Goal: Transaction & Acquisition: Obtain resource

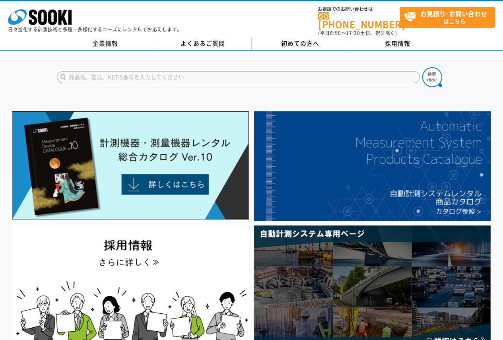
click at [244, 71] on input "text" at bounding box center [238, 77] width 363 height 12
type input "スポーツレーダーガン"
click at [423, 67] on button at bounding box center [433, 77] width 20 height 20
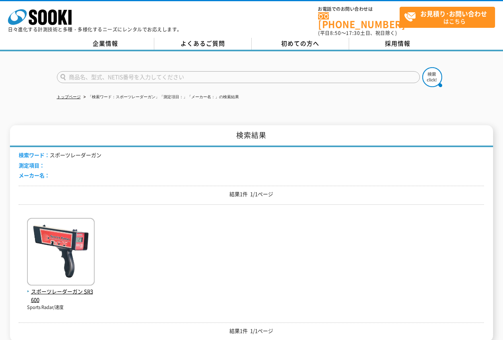
scroll to position [80, 0]
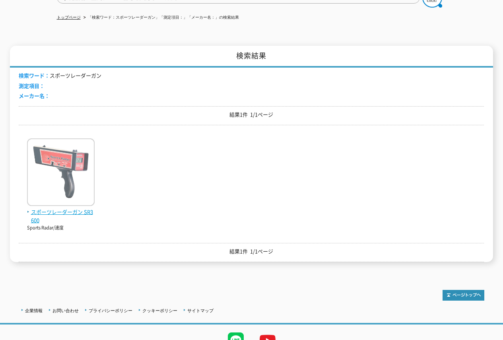
click at [35, 176] on img at bounding box center [61, 173] width 68 height 70
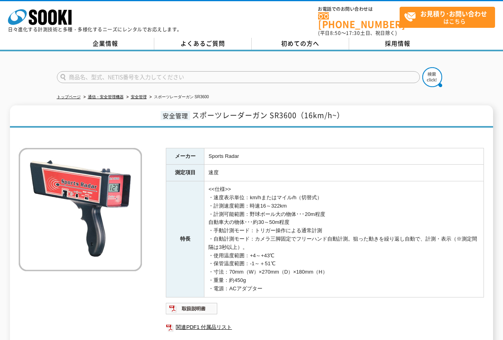
scroll to position [117, 0]
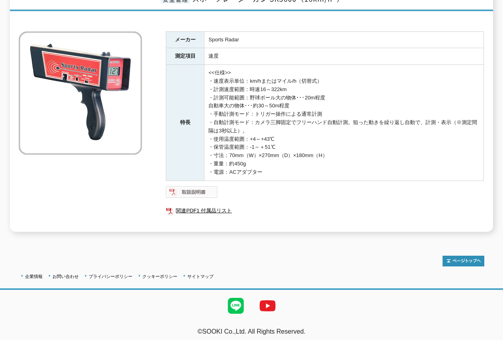
click at [199, 186] on img at bounding box center [192, 192] width 52 height 13
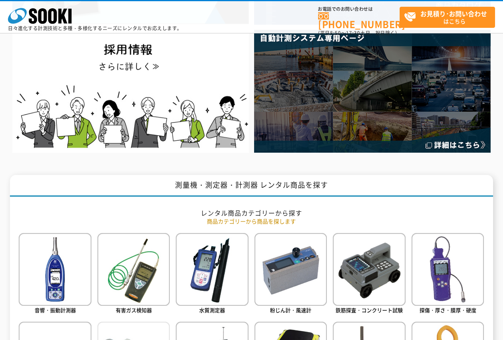
scroll to position [358, 0]
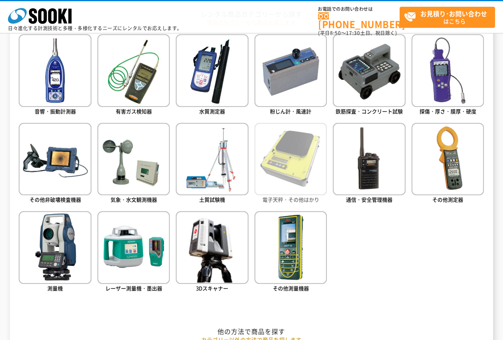
click at [290, 157] on img at bounding box center [291, 159] width 72 height 72
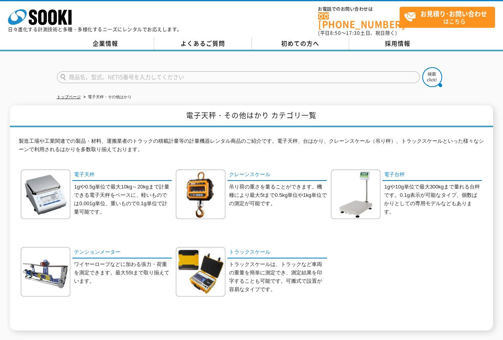
click at [365, 71] on input "text" at bounding box center [238, 77] width 363 height 12
type input "ぽーたくん"
click at [423, 67] on button at bounding box center [433, 77] width 20 height 20
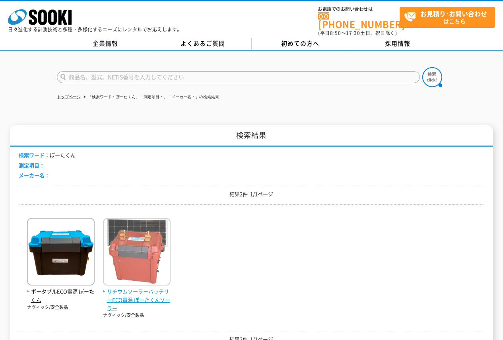
click at [157, 288] on span "リチウムソーラーバッテリーECO電源 ぽーたくんソーラー" at bounding box center [137, 300] width 68 height 25
